Goal: Transaction & Acquisition: Purchase product/service

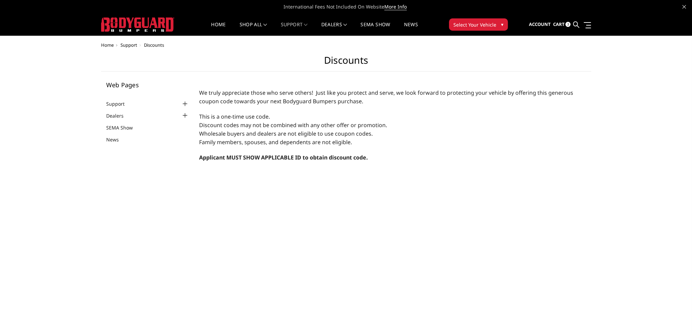
click at [563, 25] on span "Cart" at bounding box center [559, 24] width 12 height 6
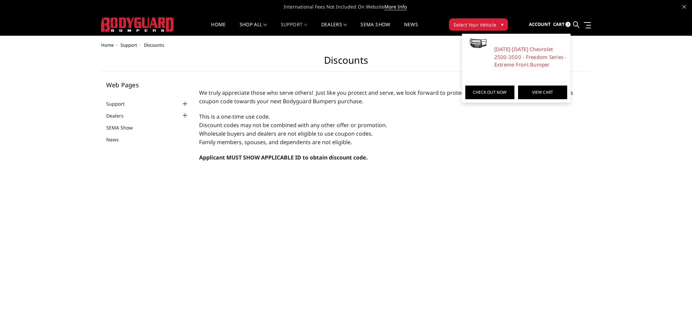
click at [535, 92] on link "View Cart" at bounding box center [542, 92] width 49 height 14
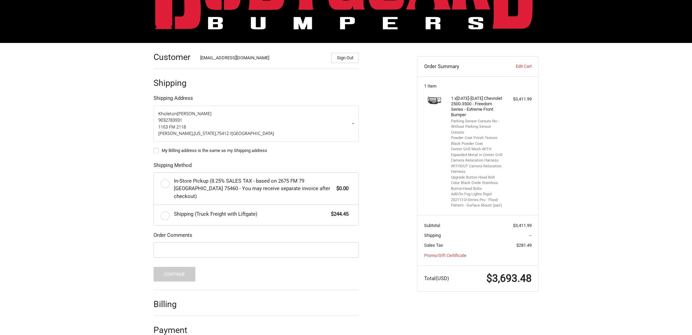
scroll to position [64, 0]
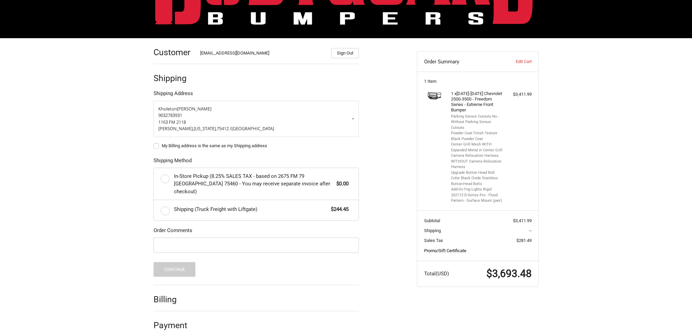
click at [441, 249] on link "Promo/Gift Certificate" at bounding box center [445, 250] width 42 height 5
click at [448, 266] on input "Gift Certificate or Coupon Code" at bounding box center [459, 264] width 71 height 15
type input "c41b4179d"
click at [517, 264] on button "Apply" at bounding box center [514, 264] width 33 height 15
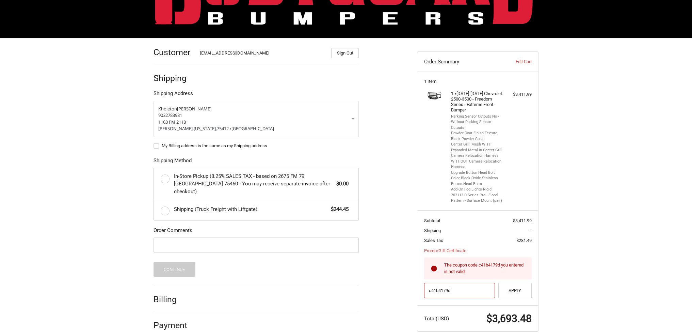
drag, startPoint x: 462, startPoint y: 294, endPoint x: 417, endPoint y: 303, distance: 45.4
click at [418, 303] on section "Subtotal $3,411.99 Shipping -- Sales Tax $281.49 Promo/Gift Certificate Gift Ce…" at bounding box center [477, 257] width 121 height 95
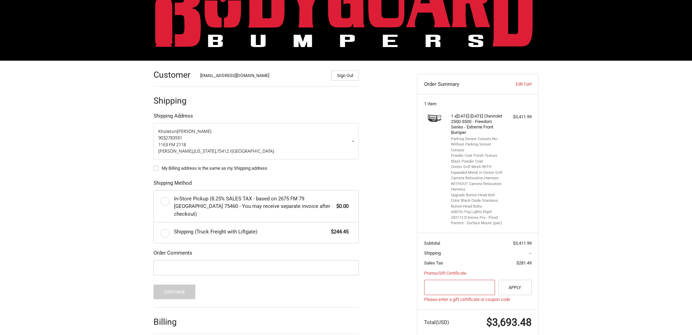
scroll to position [30, 0]
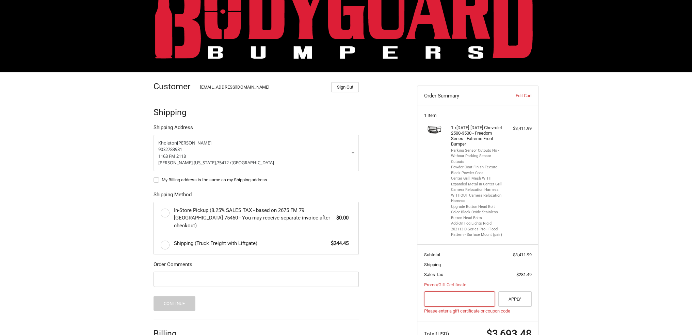
click at [317, 7] on img at bounding box center [346, 20] width 382 height 75
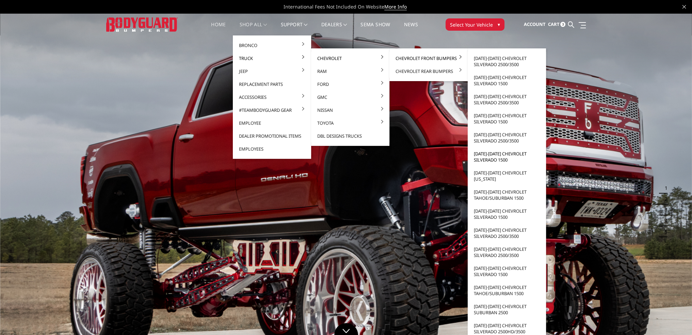
click at [501, 153] on link "[DATE]-[DATE] Chevrolet Silverado 1500" at bounding box center [506, 156] width 73 height 19
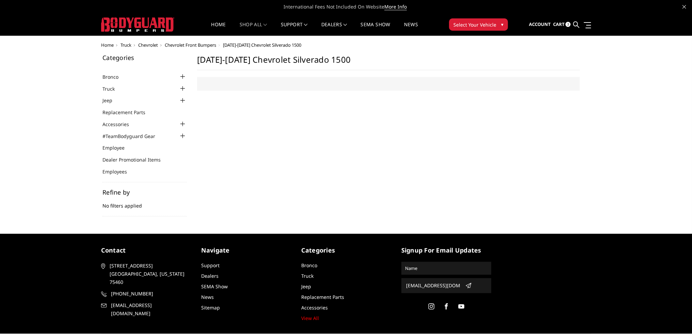
select select "US"
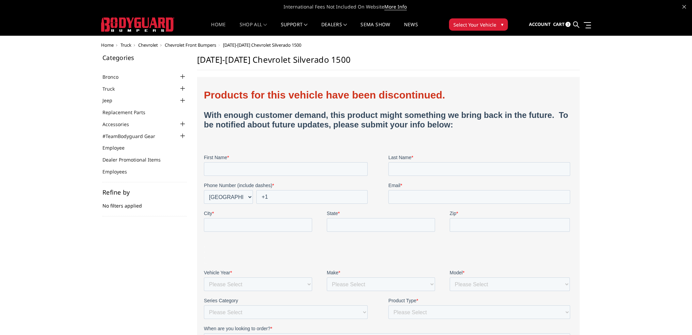
click at [221, 23] on link "Home" at bounding box center [218, 28] width 15 height 13
